Goal: Task Accomplishment & Management: Manage account settings

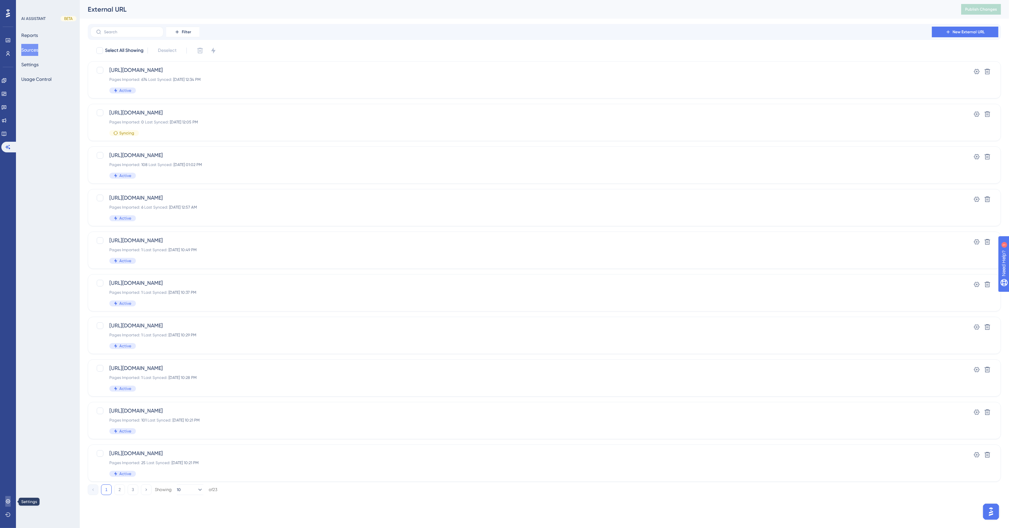
click at [7, 501] on icon at bounding box center [8, 501] width 4 height 4
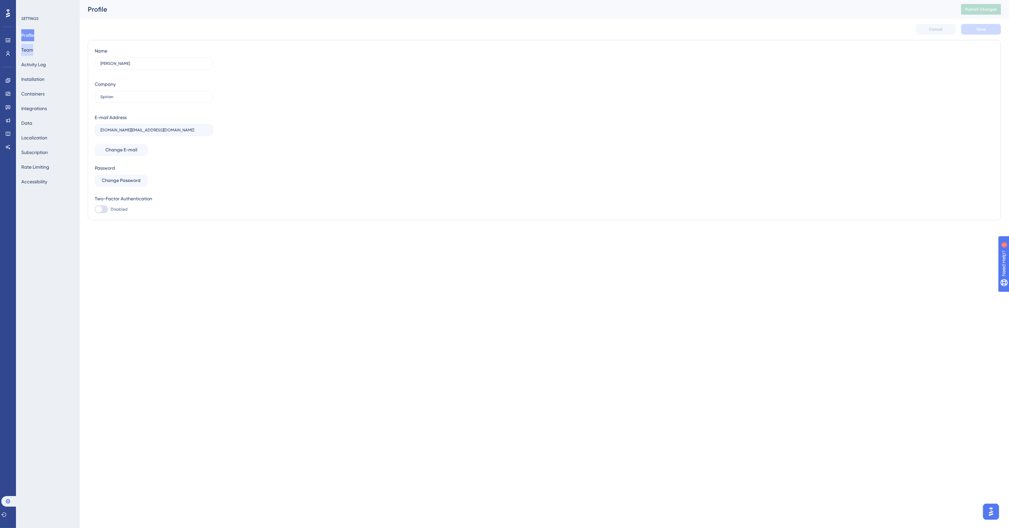
click at [32, 49] on button "Team" at bounding box center [27, 50] width 12 height 12
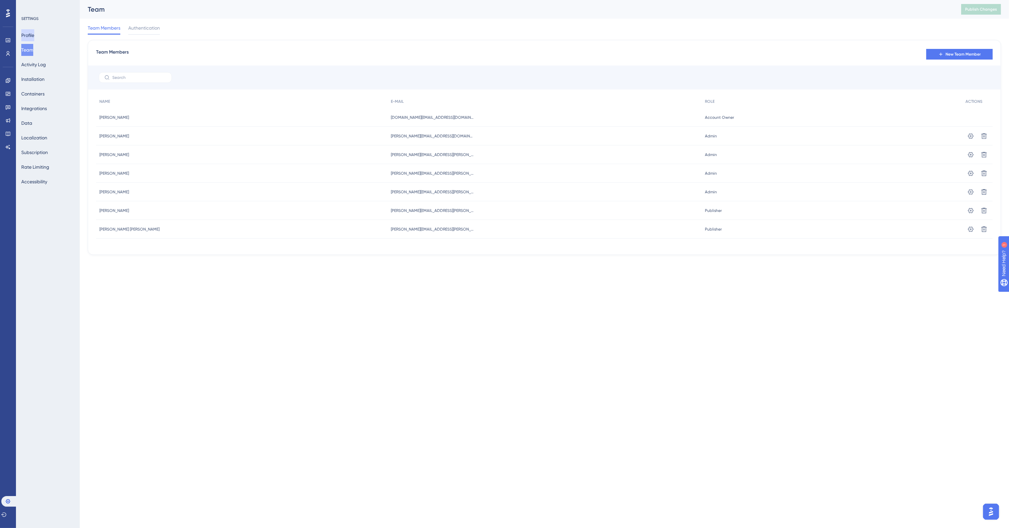
click at [33, 35] on button "Profile" at bounding box center [27, 35] width 13 height 12
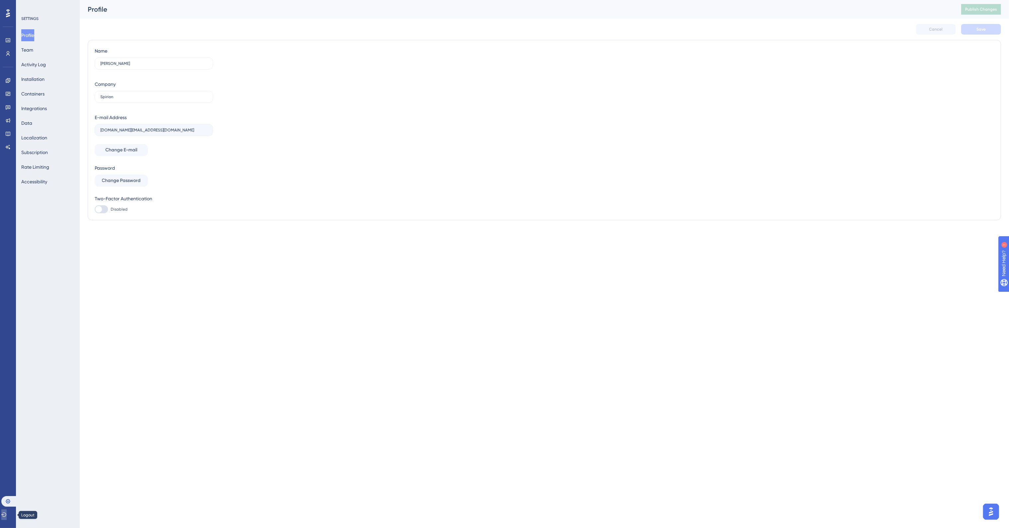
click at [7, 516] on icon at bounding box center [3, 514] width 5 height 5
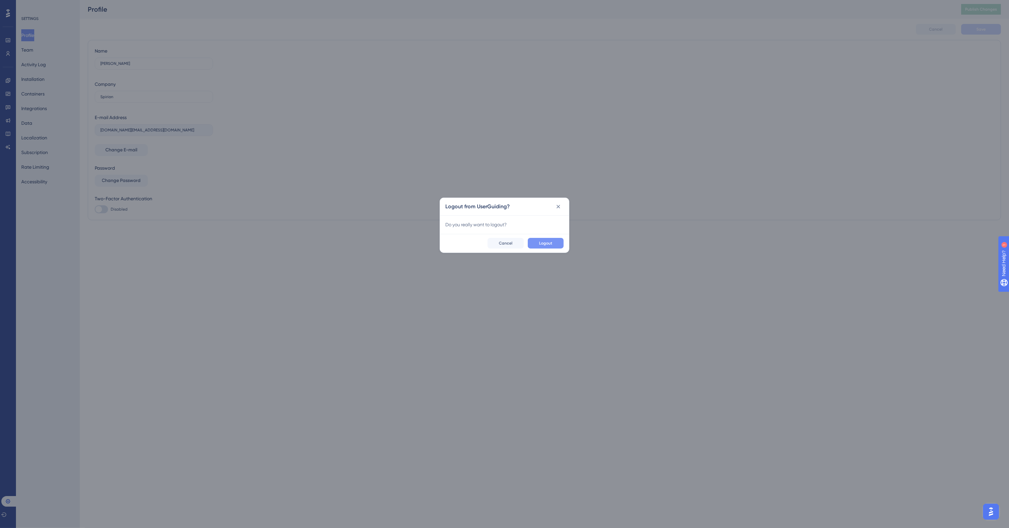
click at [547, 242] on span "Logout" at bounding box center [545, 242] width 13 height 5
